Goal: Task Accomplishment & Management: Manage account settings

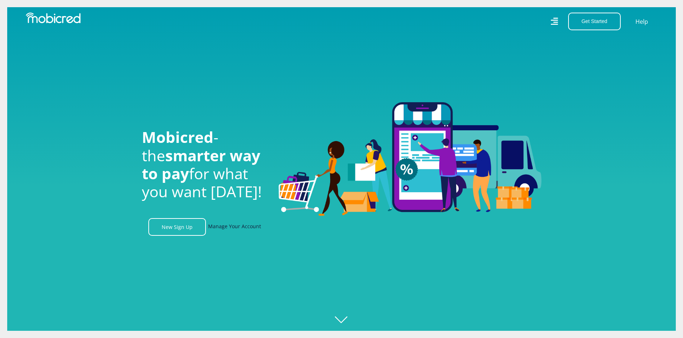
click at [242, 227] on link "Manage Your Account" at bounding box center [234, 227] width 53 height 18
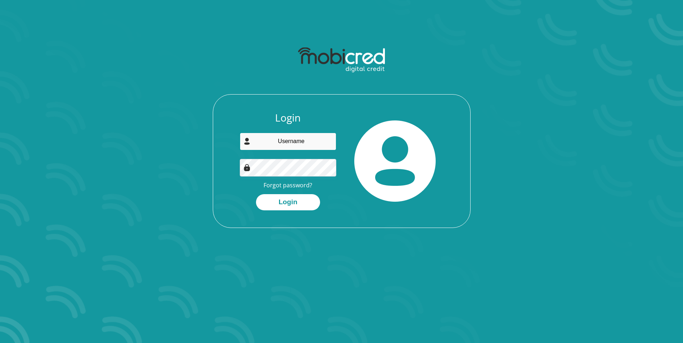
click at [288, 143] on input "email" at bounding box center [288, 142] width 96 height 18
type input "geraldinewol86@gmail.com"
click at [256, 194] on button "Login" at bounding box center [288, 202] width 64 height 16
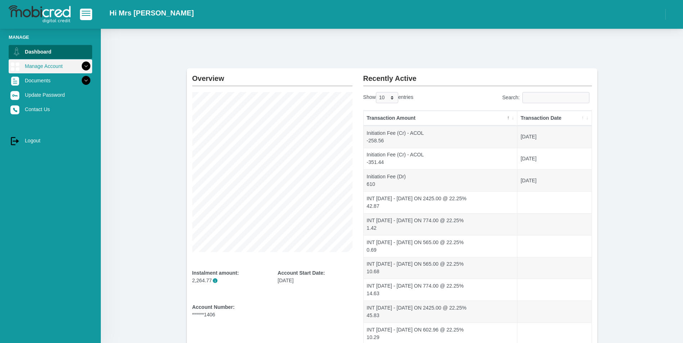
click at [81, 67] on icon at bounding box center [86, 66] width 12 height 12
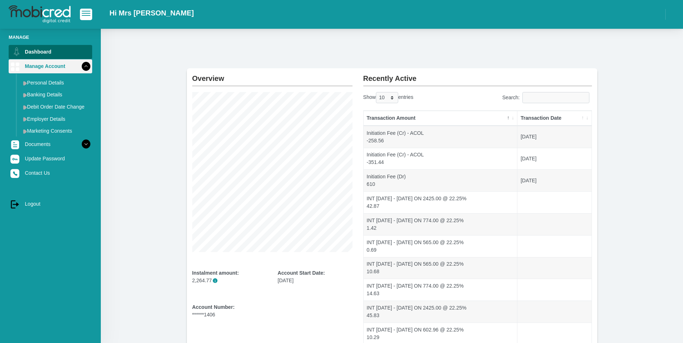
click at [81, 67] on icon at bounding box center [86, 66] width 12 height 12
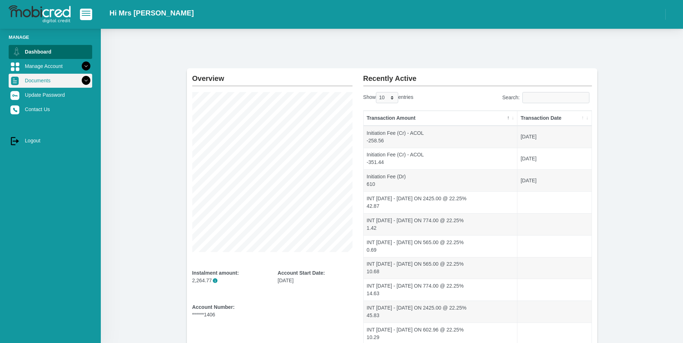
click at [82, 79] on icon at bounding box center [86, 81] width 12 height 12
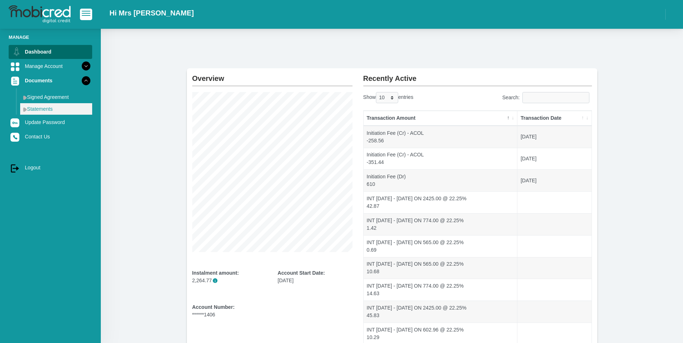
drag, startPoint x: 53, startPoint y: 109, endPoint x: 56, endPoint y: 112, distance: 4.3
click at [53, 109] on link "Statements" at bounding box center [56, 109] width 72 height 12
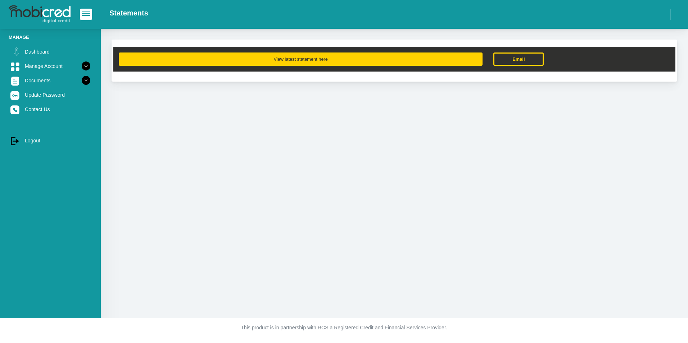
click at [344, 63] on button "View latest statement here" at bounding box center [301, 59] width 364 height 13
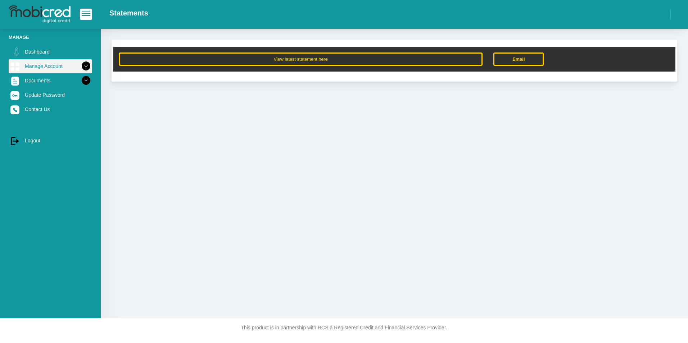
click at [44, 62] on link "Manage Account" at bounding box center [51, 66] width 84 height 14
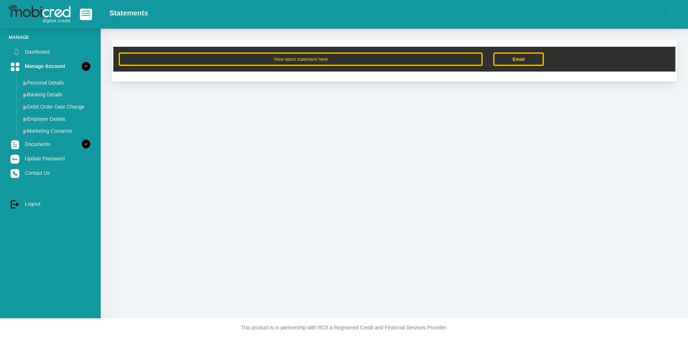
click at [14, 37] on li "Manage" at bounding box center [51, 37] width 84 height 7
click at [37, 51] on link "Dashboard" at bounding box center [51, 52] width 84 height 14
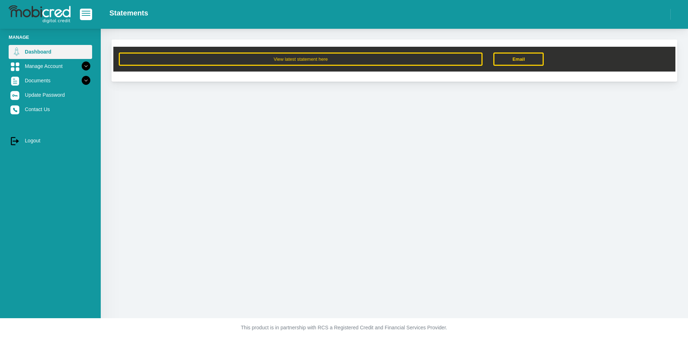
click at [45, 53] on link "Dashboard" at bounding box center [51, 52] width 84 height 14
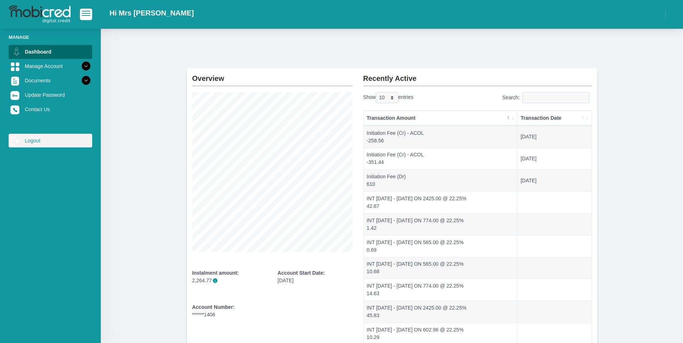
click at [23, 141] on link "log out Logout" at bounding box center [51, 141] width 84 height 14
